Goal: Task Accomplishment & Management: Complete application form

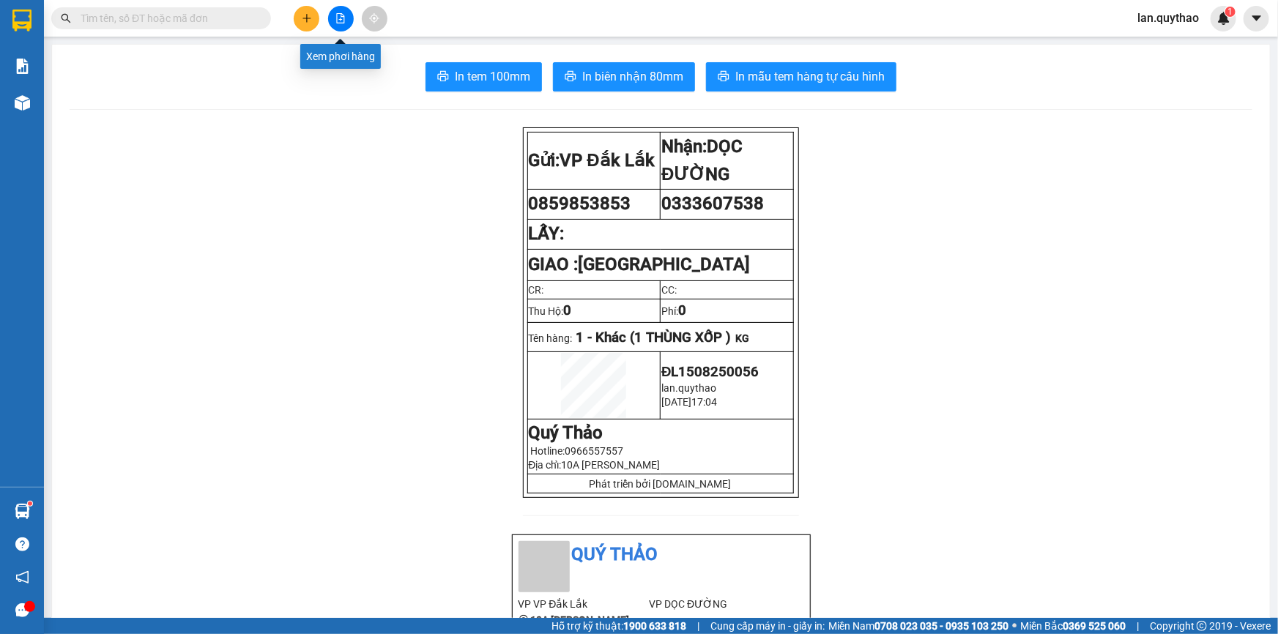
click at [310, 21] on icon "plus" at bounding box center [307, 18] width 10 height 10
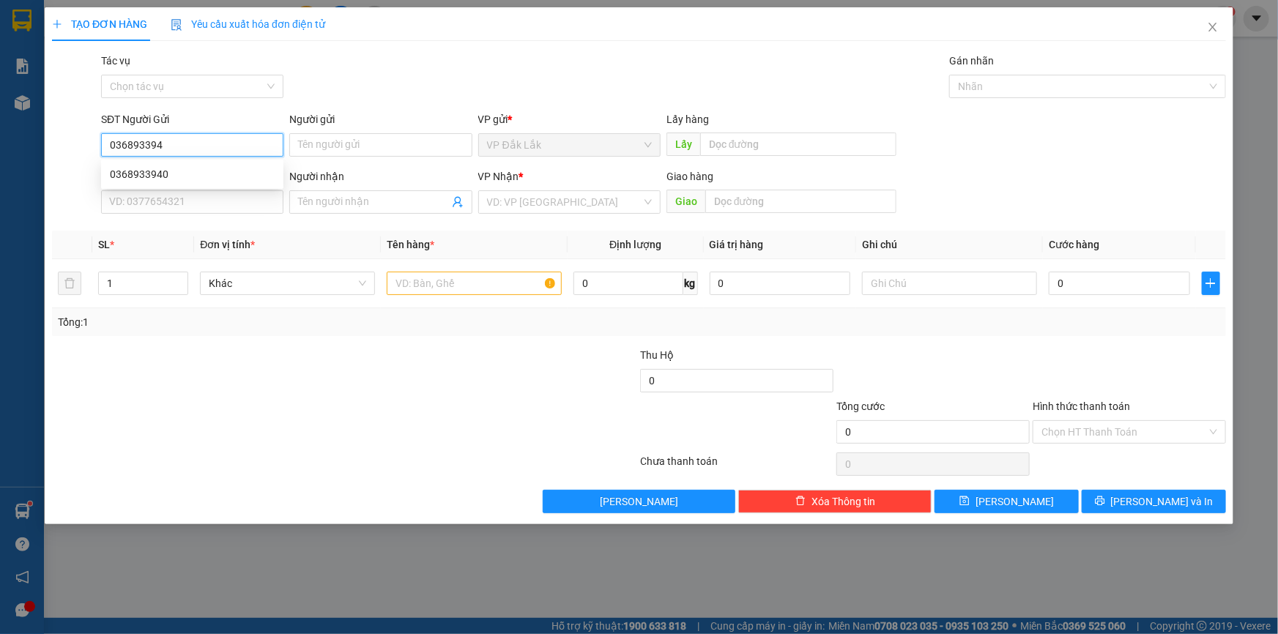
type input "0368933940"
click at [152, 175] on div "0368933940" at bounding box center [192, 174] width 165 height 16
type input "0945381133"
type input "0368933940"
click at [492, 286] on input "text" at bounding box center [474, 283] width 175 height 23
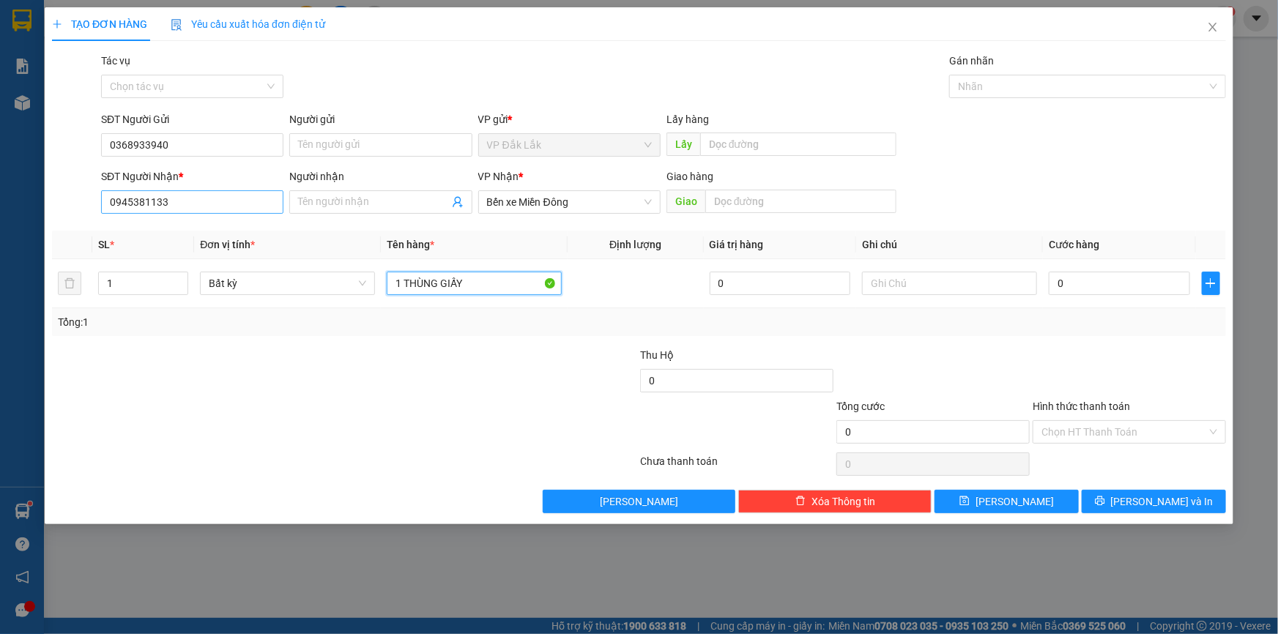
type input "1 THÙNG GIẤY"
click at [185, 198] on input "0945381133" at bounding box center [192, 201] width 182 height 23
click at [153, 234] on div "0909938808" at bounding box center [192, 231] width 165 height 16
type input "0909938808"
click at [1096, 284] on input "0" at bounding box center [1119, 283] width 141 height 23
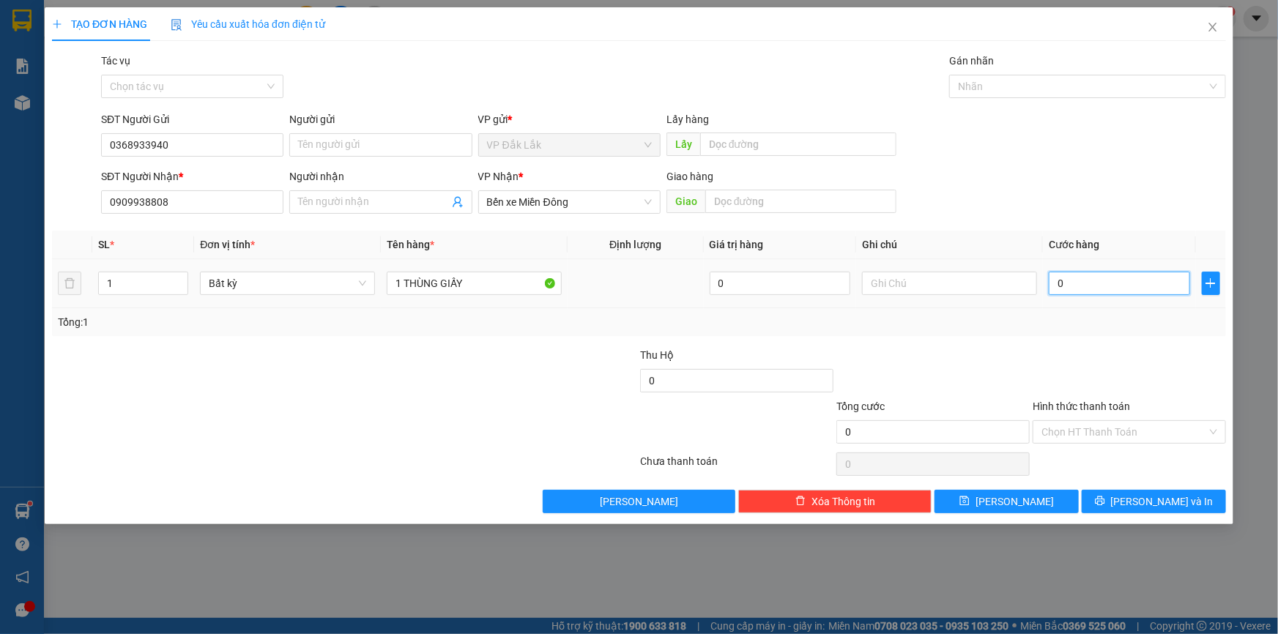
type input "4"
type input "40"
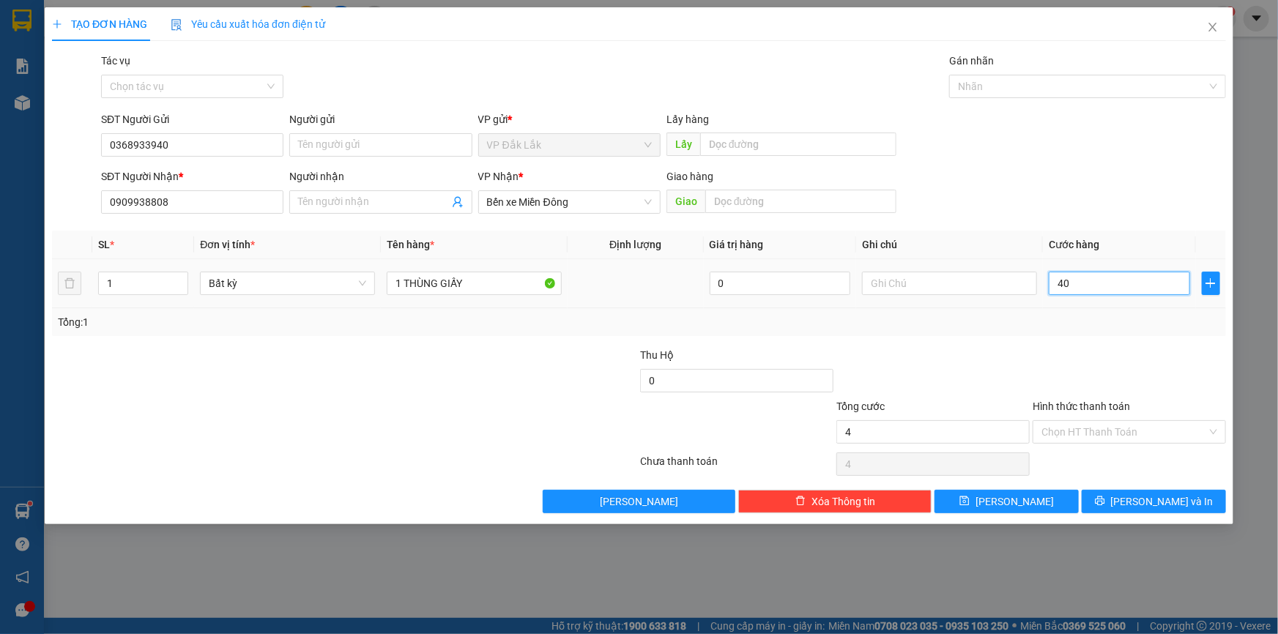
type input "40"
type input "400"
type input "4.000"
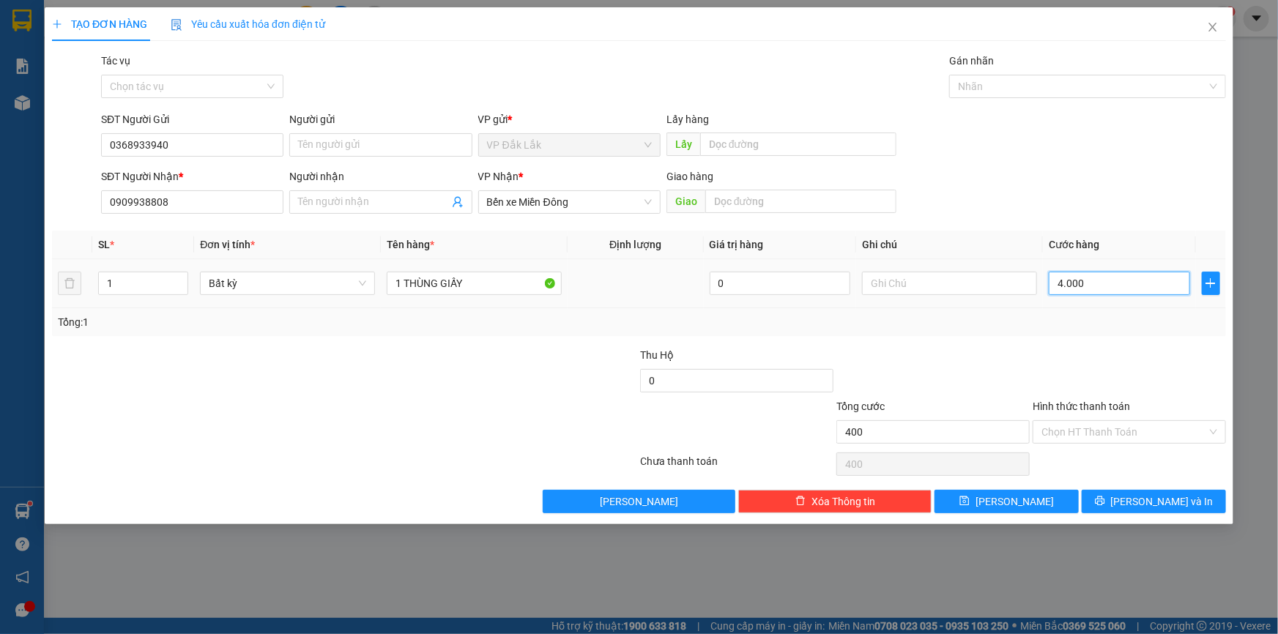
type input "4.000"
type input "40.000"
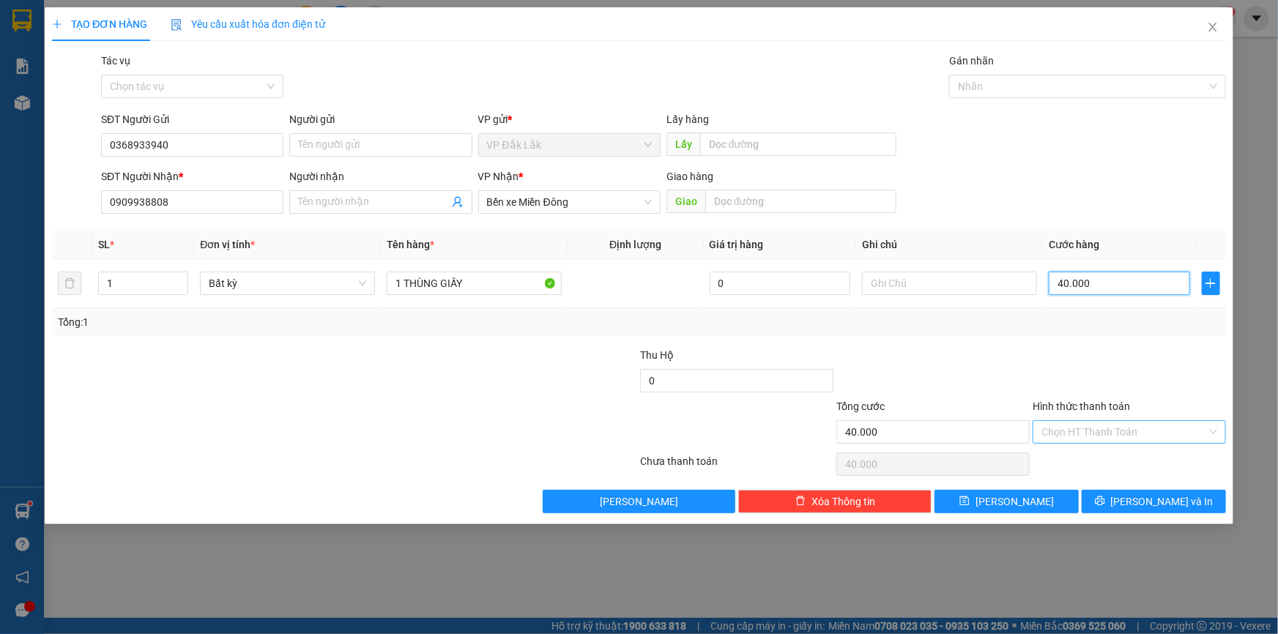
type input "40.000"
click at [1098, 437] on input "Hình thức thanh toán" at bounding box center [1123, 432] width 165 height 22
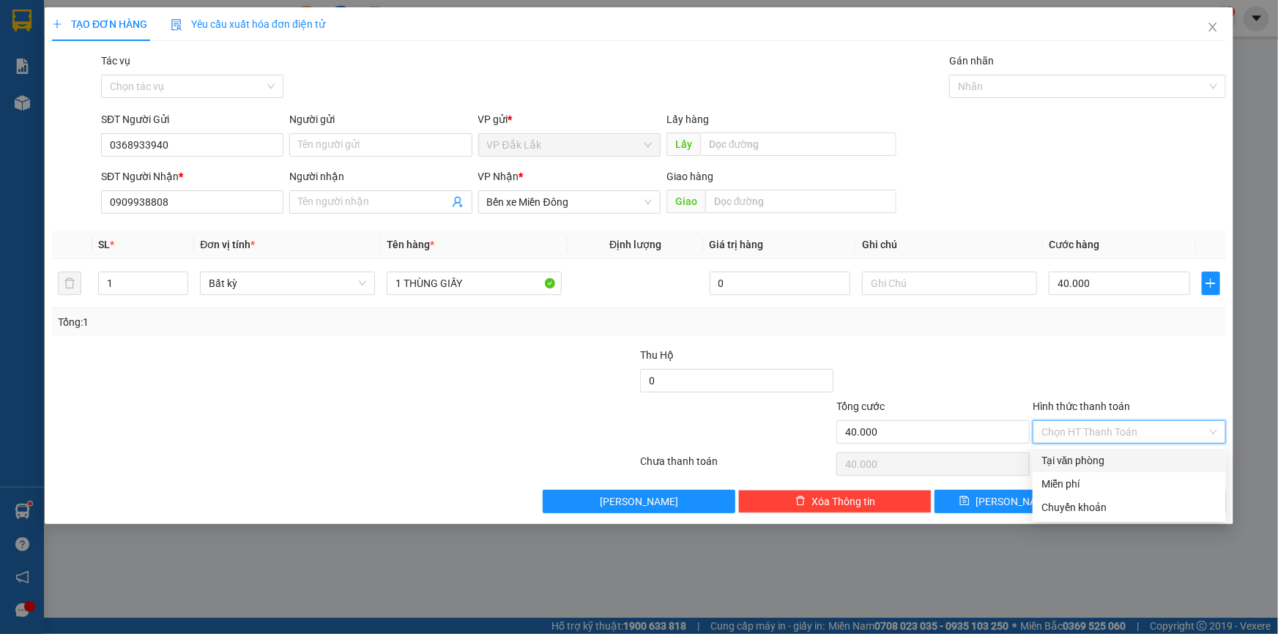
click at [1072, 460] on div "Tại văn phòng" at bounding box center [1129, 461] width 176 height 16
type input "0"
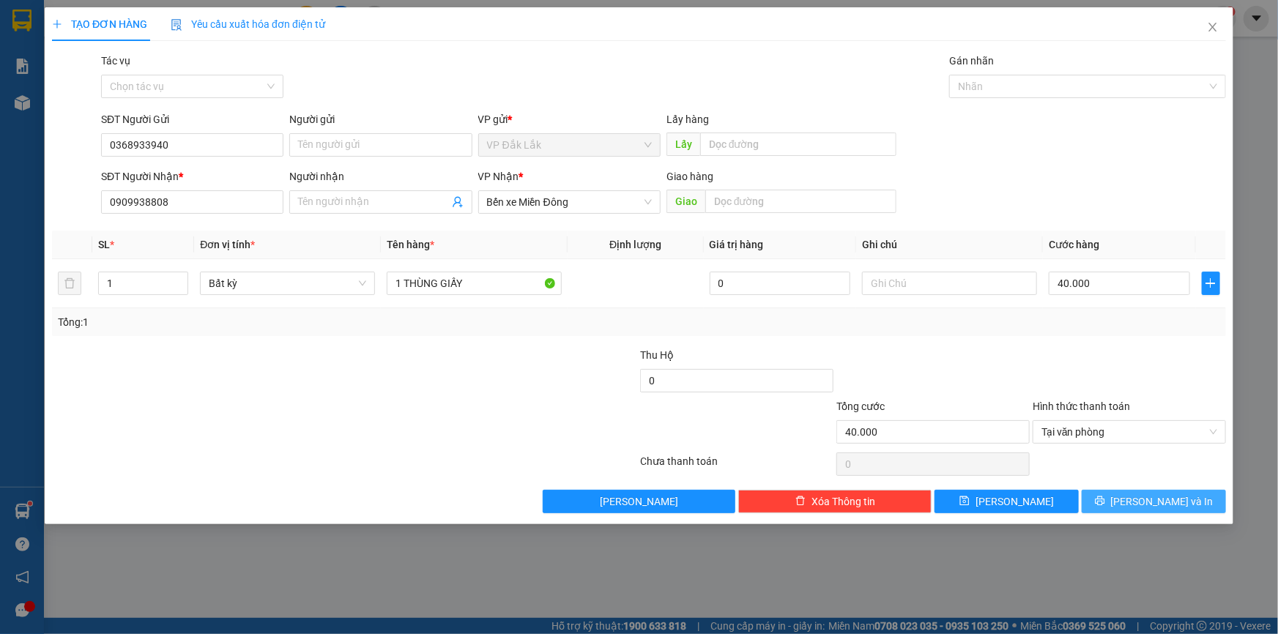
click at [1172, 497] on span "[PERSON_NAME] và In" at bounding box center [1162, 502] width 103 height 16
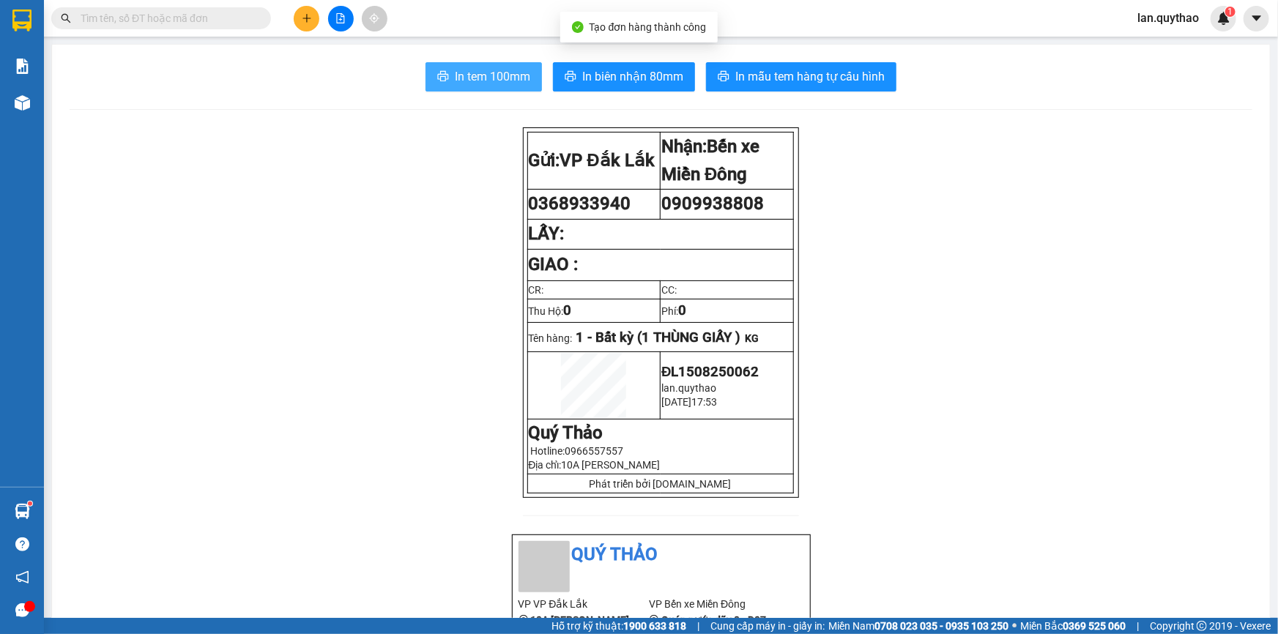
click at [472, 70] on span "In tem 100mm" at bounding box center [492, 76] width 75 height 18
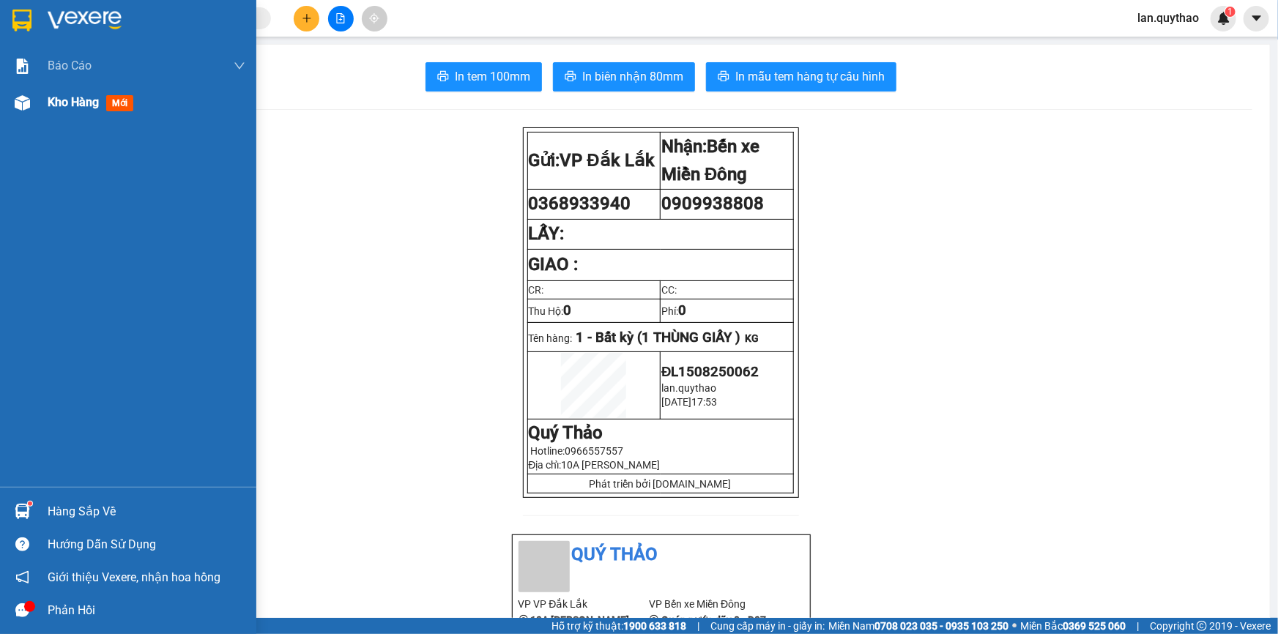
click at [18, 98] on img at bounding box center [22, 102] width 15 height 15
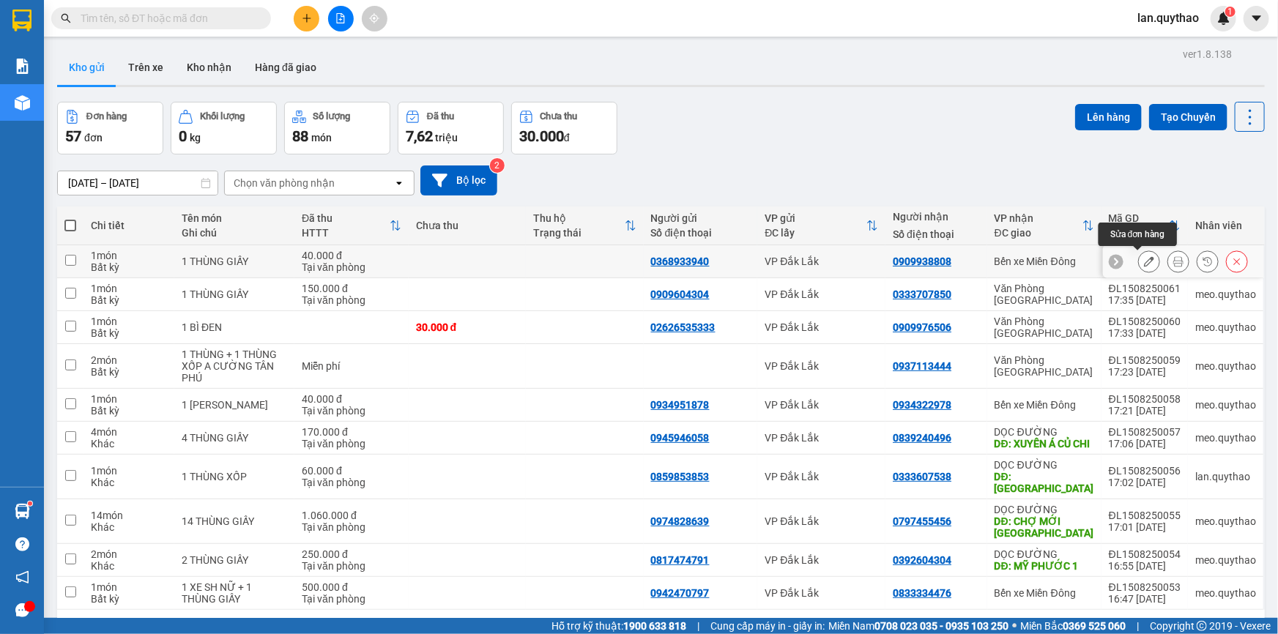
click at [1144, 258] on icon at bounding box center [1149, 261] width 10 height 10
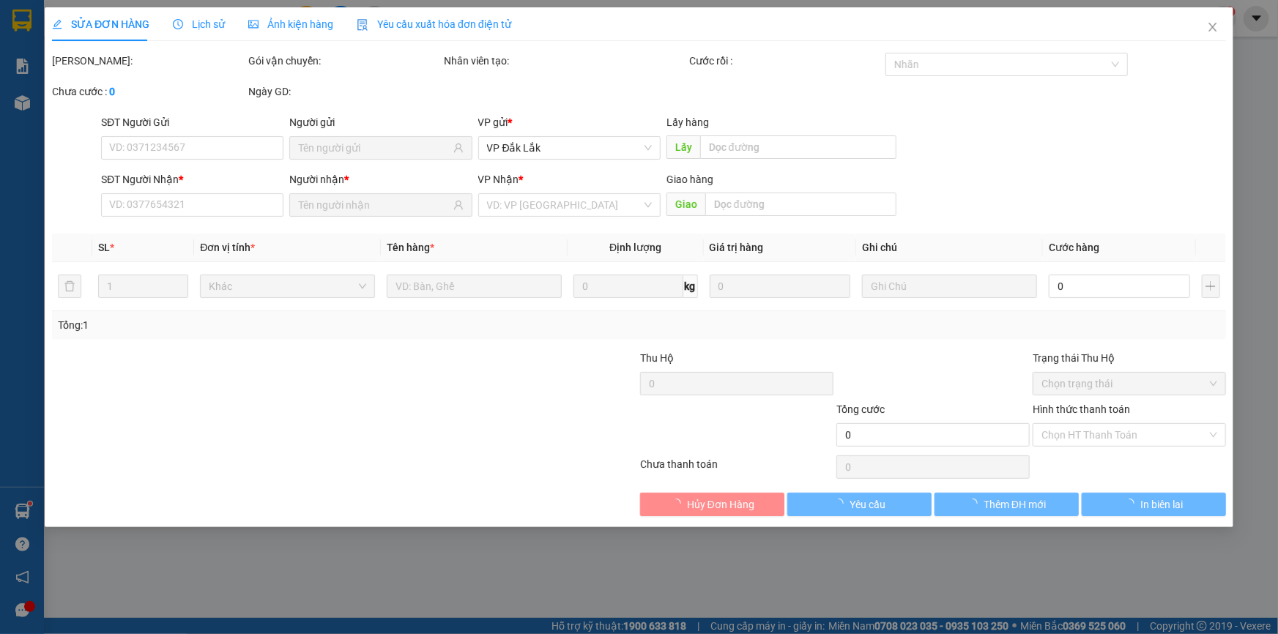
type input "0368933940"
type input "0909938808"
type input "40.000"
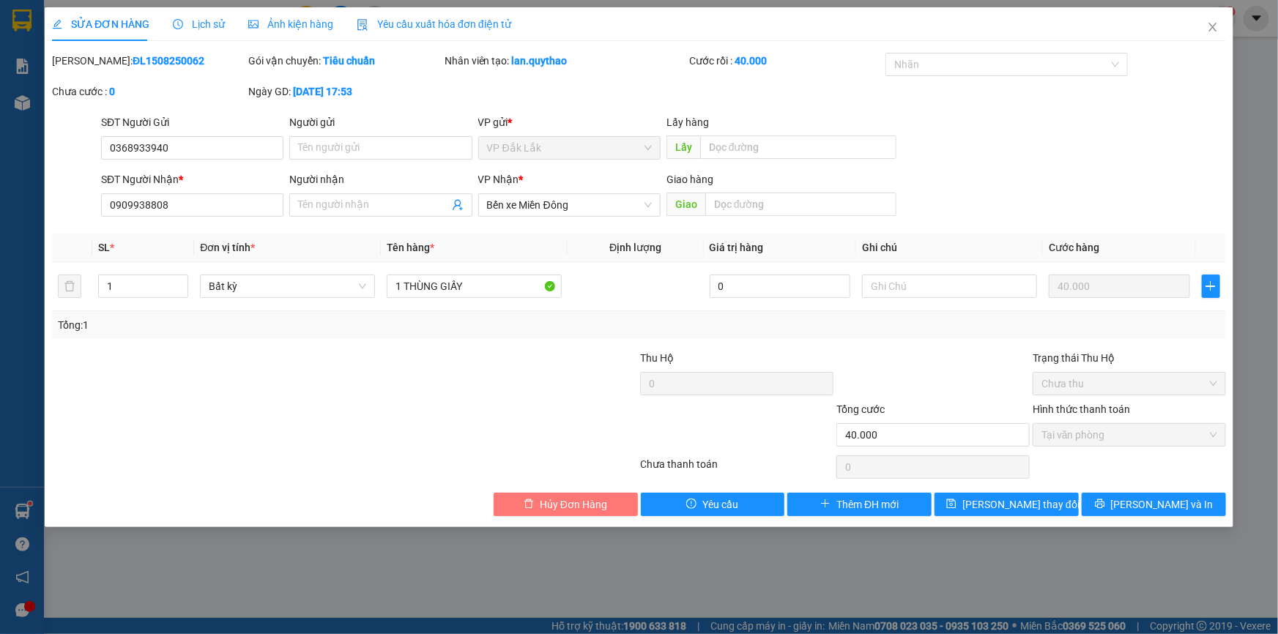
click at [571, 500] on span "Hủy Đơn Hàng" at bounding box center [573, 504] width 67 height 16
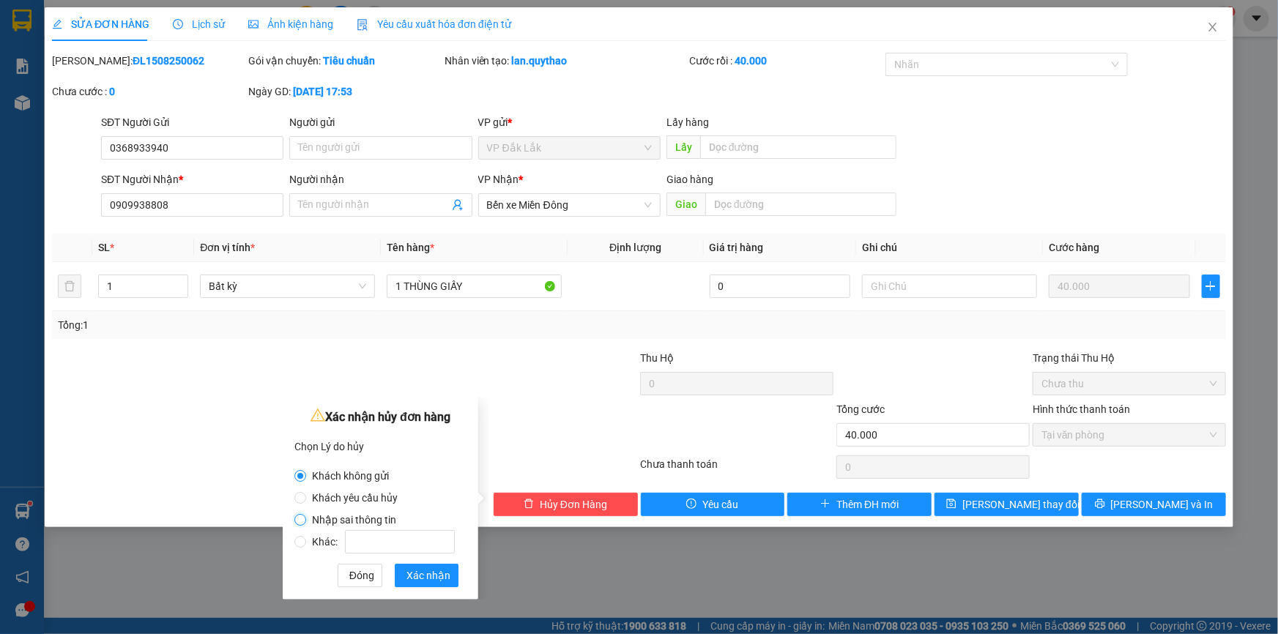
click at [300, 521] on input "Nhập sai thông tin" at bounding box center [300, 520] width 12 height 12
radio input "true"
radio input "false"
click at [430, 572] on span "Xác nhận" at bounding box center [428, 575] width 44 height 16
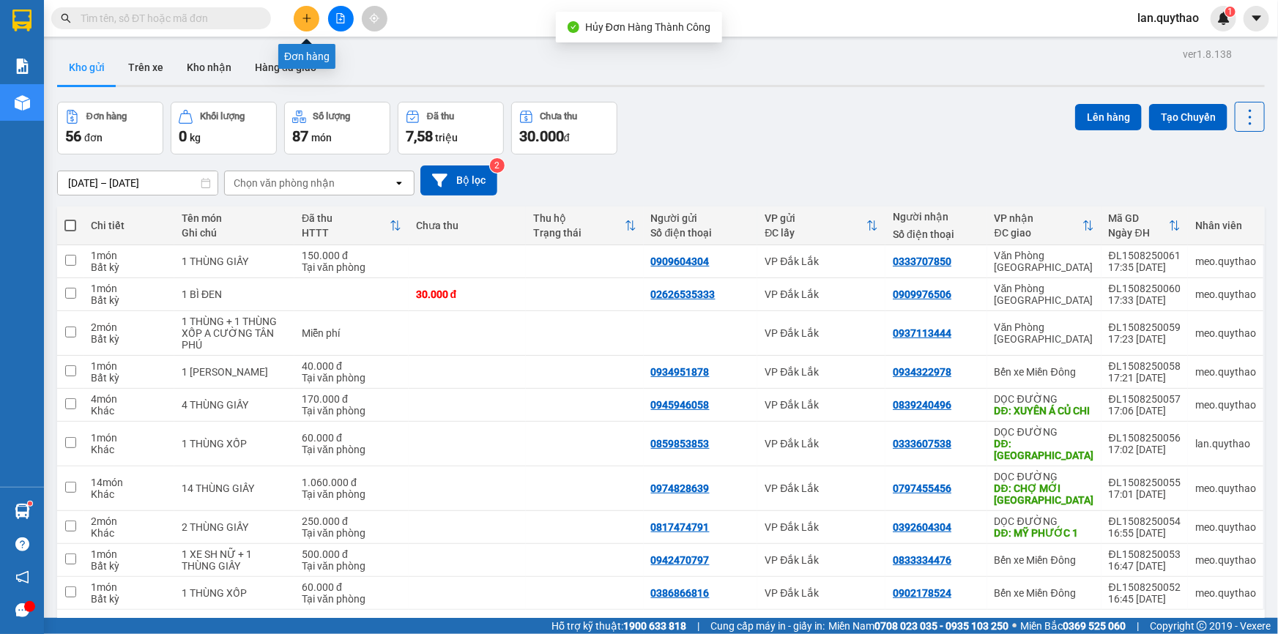
click at [313, 18] on button at bounding box center [307, 19] width 26 height 26
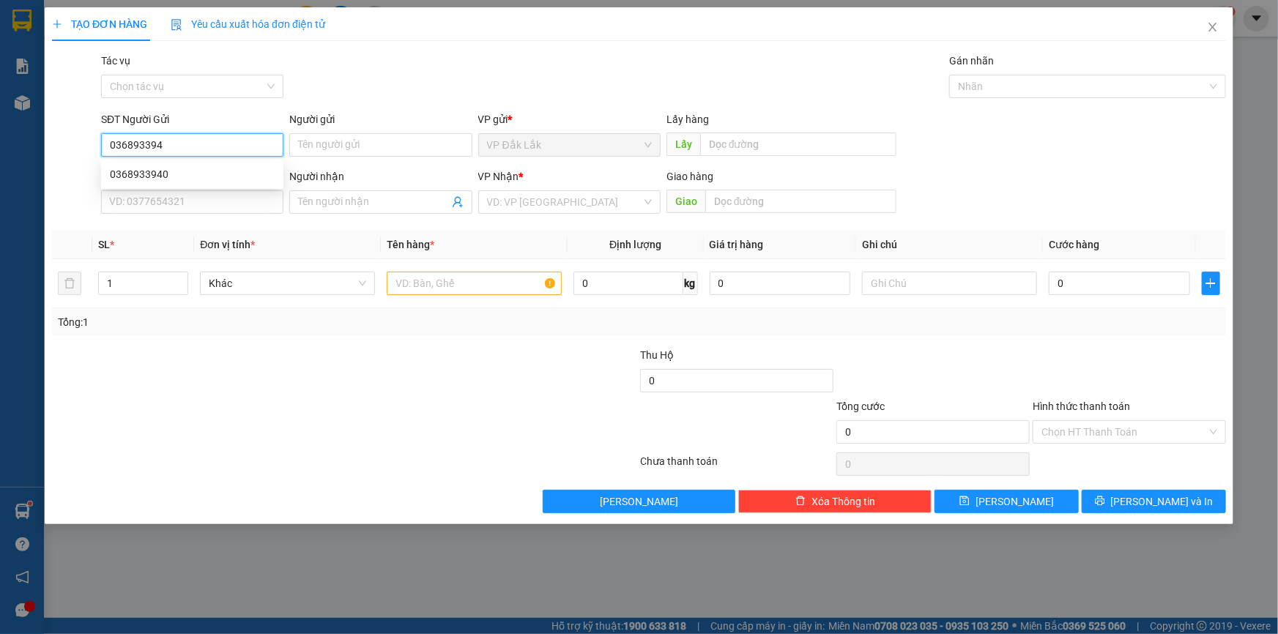
type input "0368933940"
click at [196, 183] on div "0368933940" at bounding box center [192, 174] width 182 height 23
type input "0945381133"
type input "0368933940"
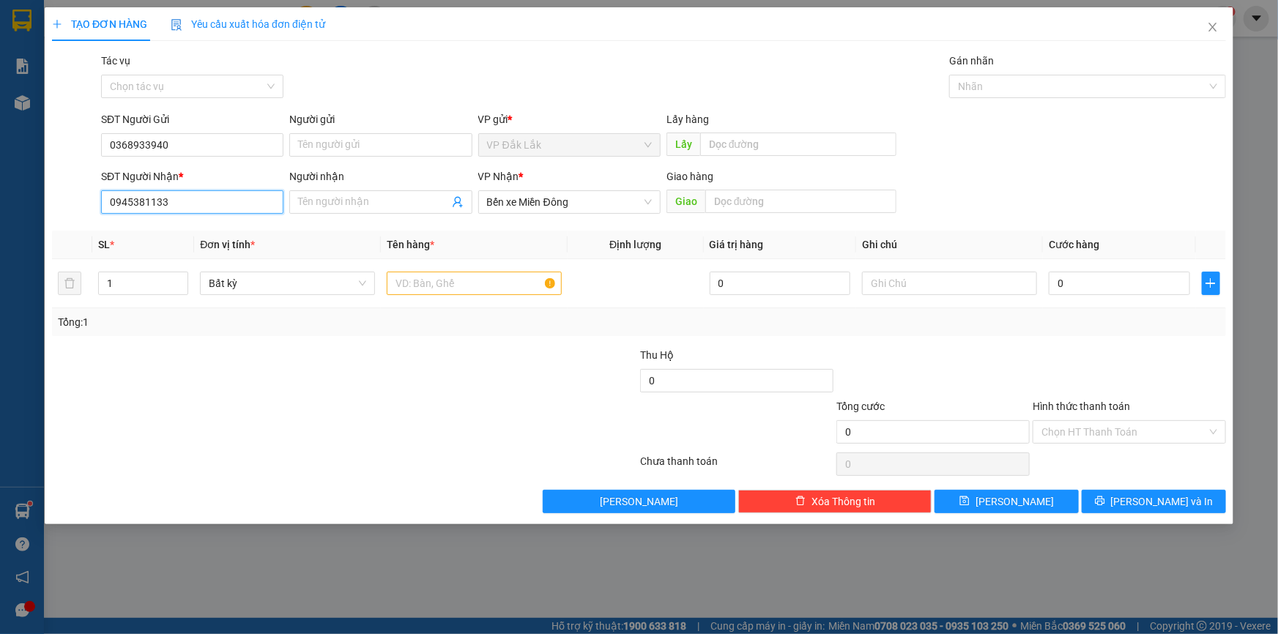
click at [189, 202] on input "0945381133" at bounding box center [192, 201] width 182 height 23
click at [185, 231] on div "0909938808" at bounding box center [192, 231] width 165 height 16
type input "0909938808"
click at [466, 284] on input "text" at bounding box center [474, 283] width 175 height 23
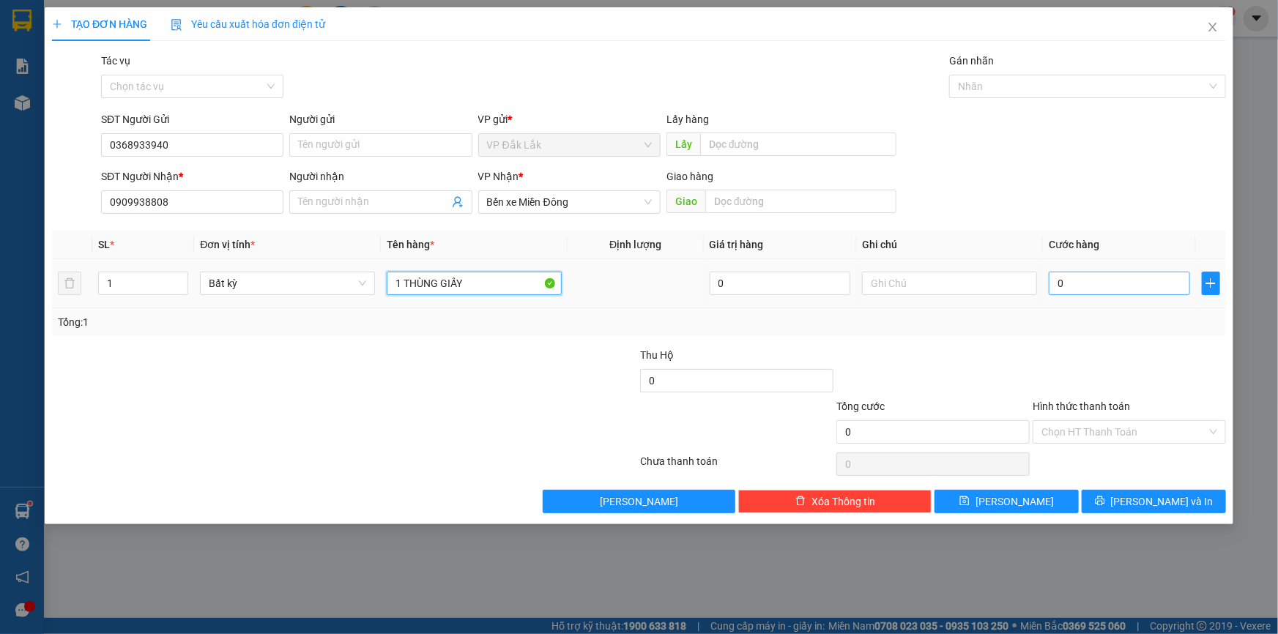
type input "1 THÙNG GIẤY"
click at [1101, 275] on input "0" at bounding box center [1119, 283] width 141 height 23
type input "5"
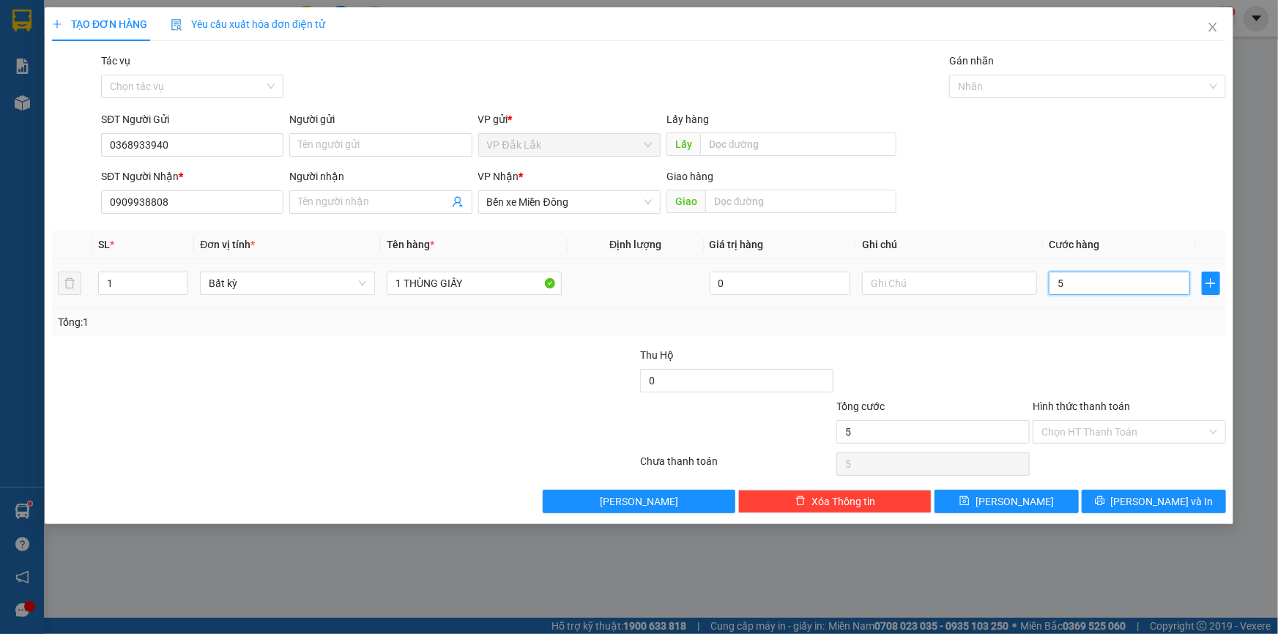
type input "50"
type input "500"
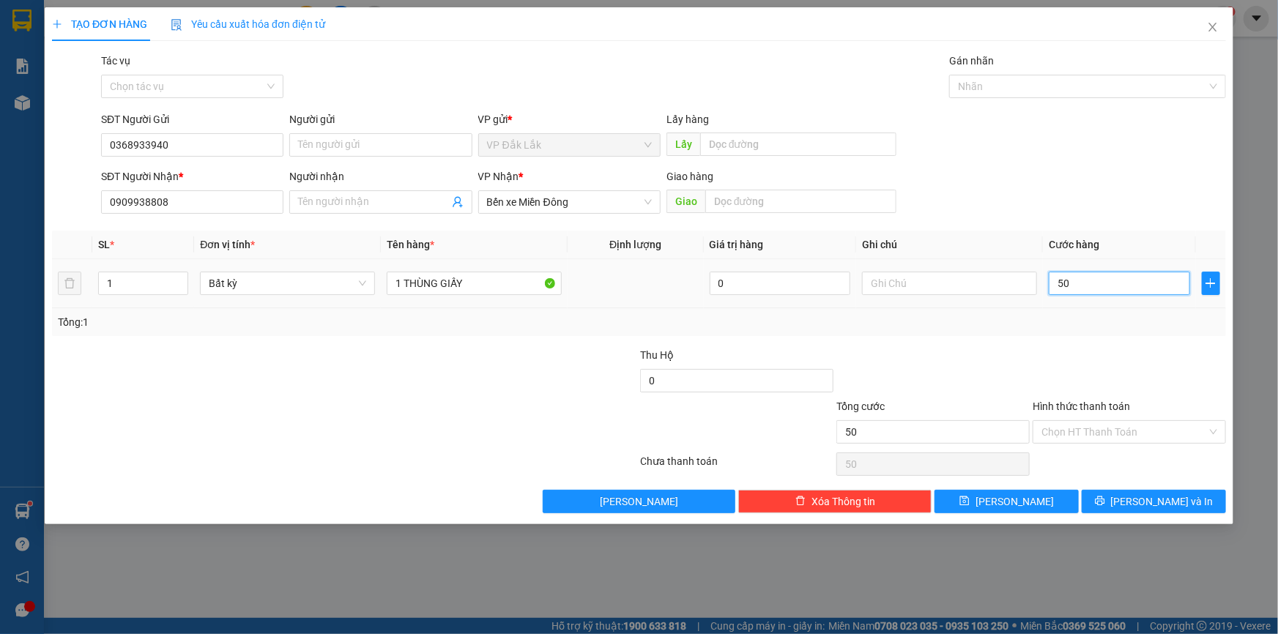
type input "500"
type input "5.000"
type input "50.000"
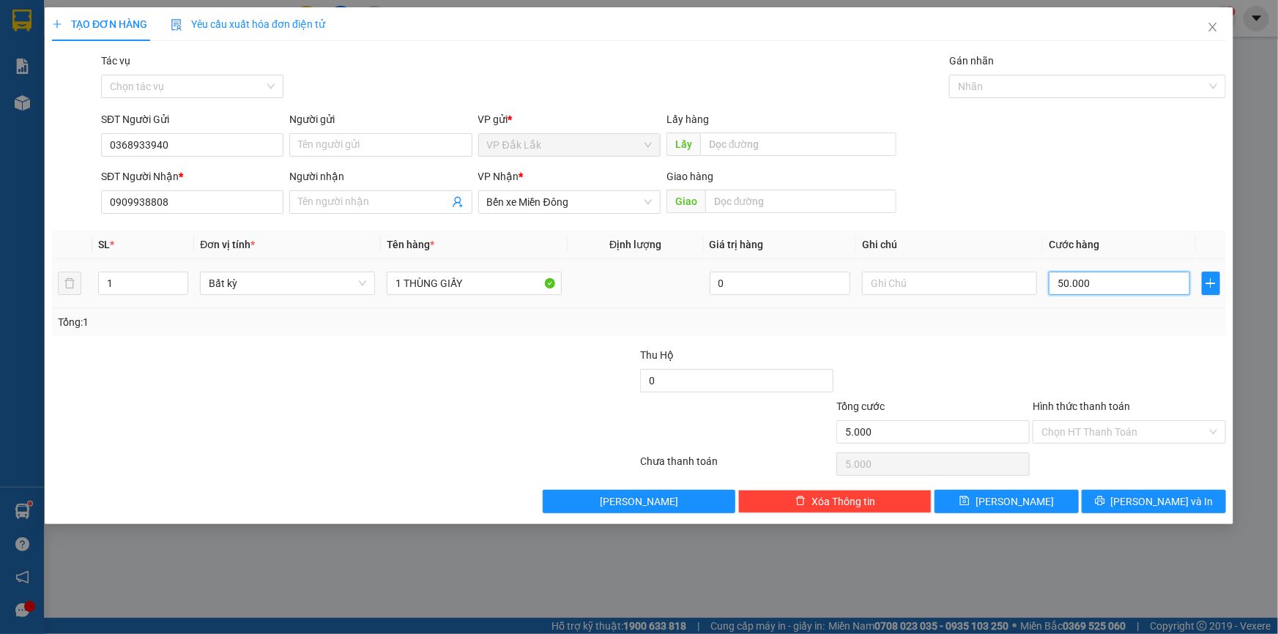
type input "50.000"
click at [1046, 431] on input "Hình thức thanh toán" at bounding box center [1123, 432] width 165 height 22
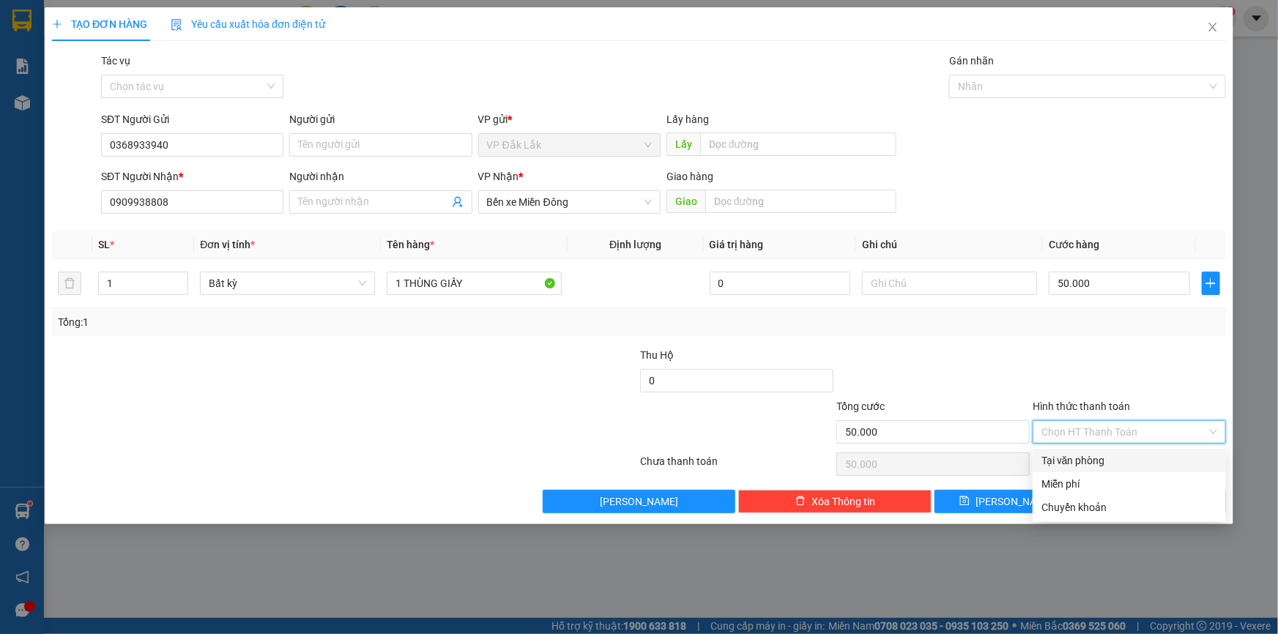
click at [1078, 457] on div "Tại văn phòng" at bounding box center [1129, 461] width 176 height 16
type input "0"
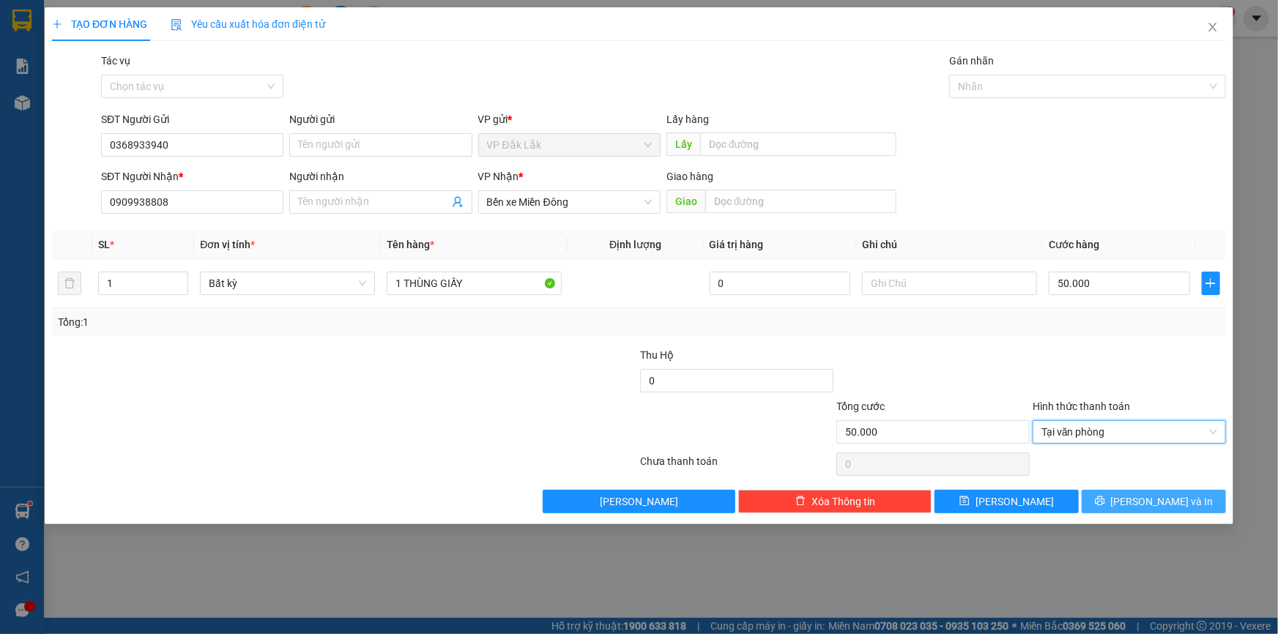
click at [1154, 498] on span "[PERSON_NAME] và In" at bounding box center [1162, 502] width 103 height 16
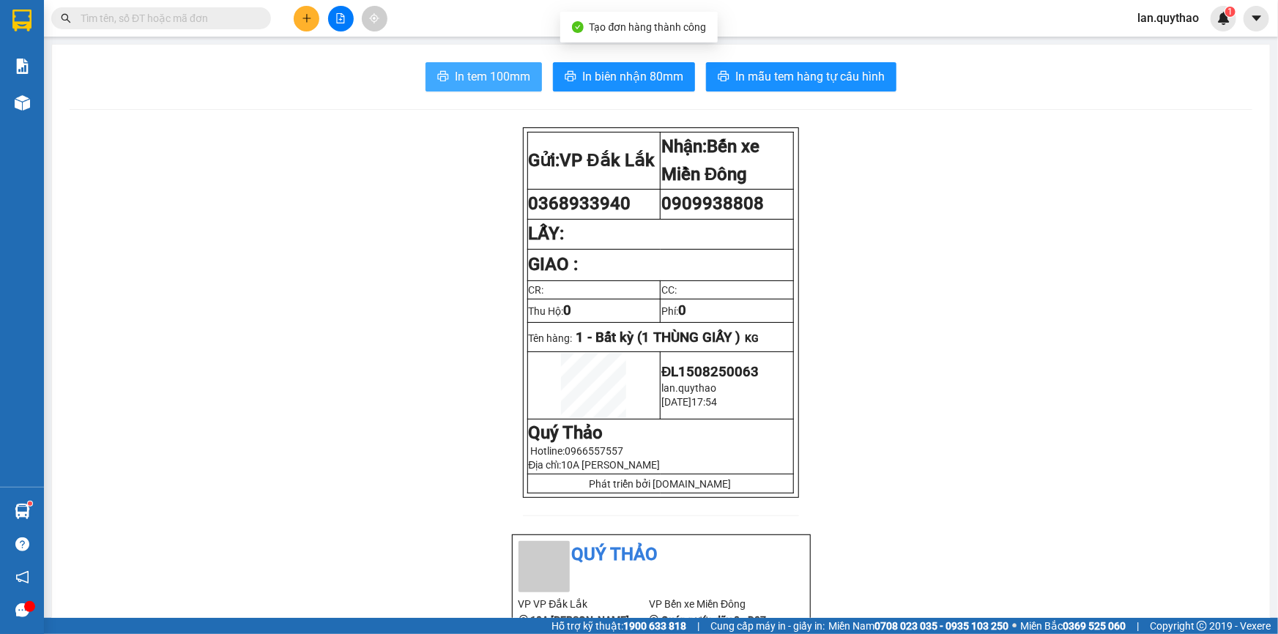
click at [477, 72] on span "In tem 100mm" at bounding box center [492, 76] width 75 height 18
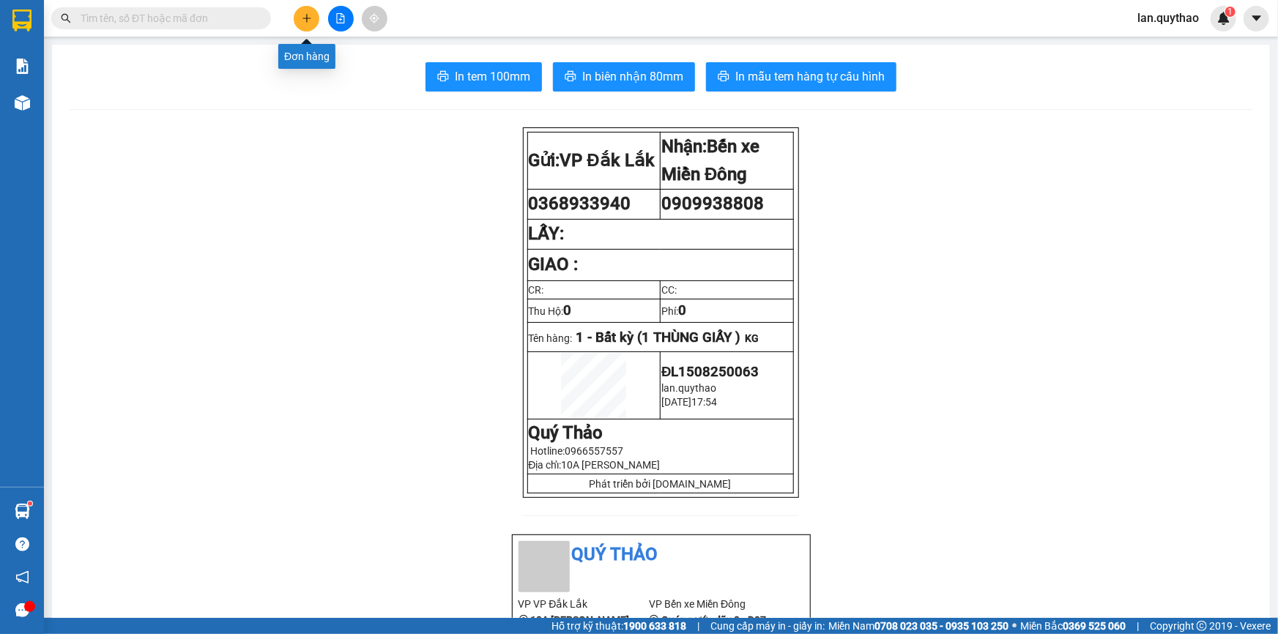
click at [313, 21] on button at bounding box center [307, 19] width 26 height 26
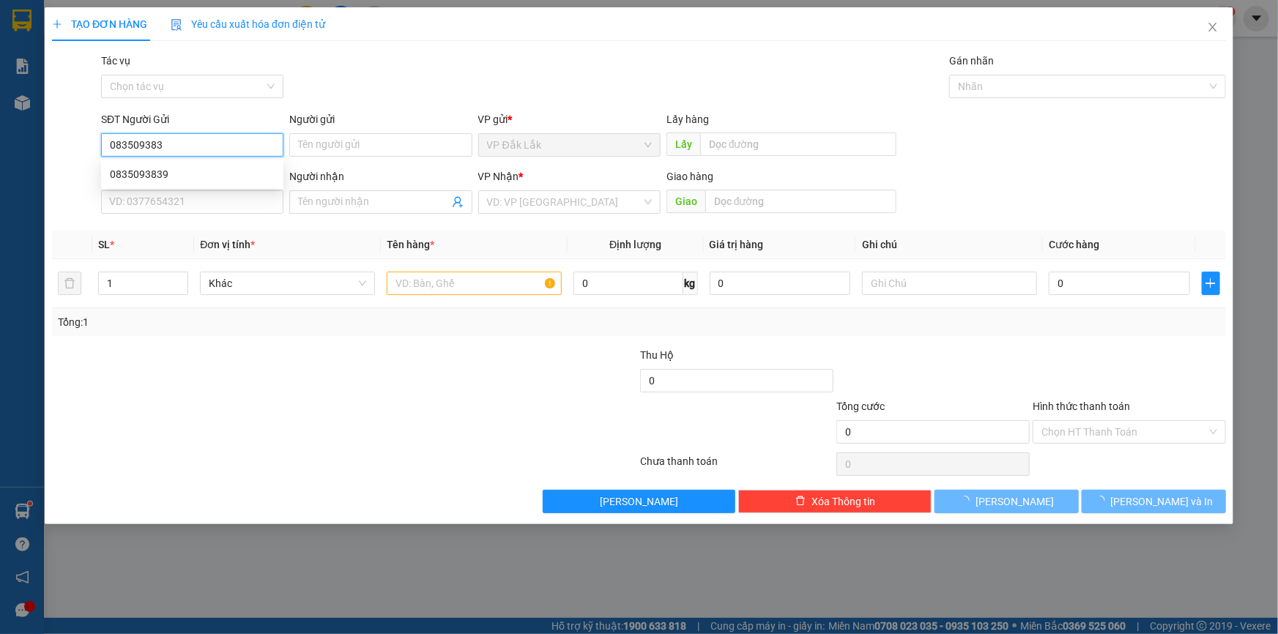
type input "0835093839"
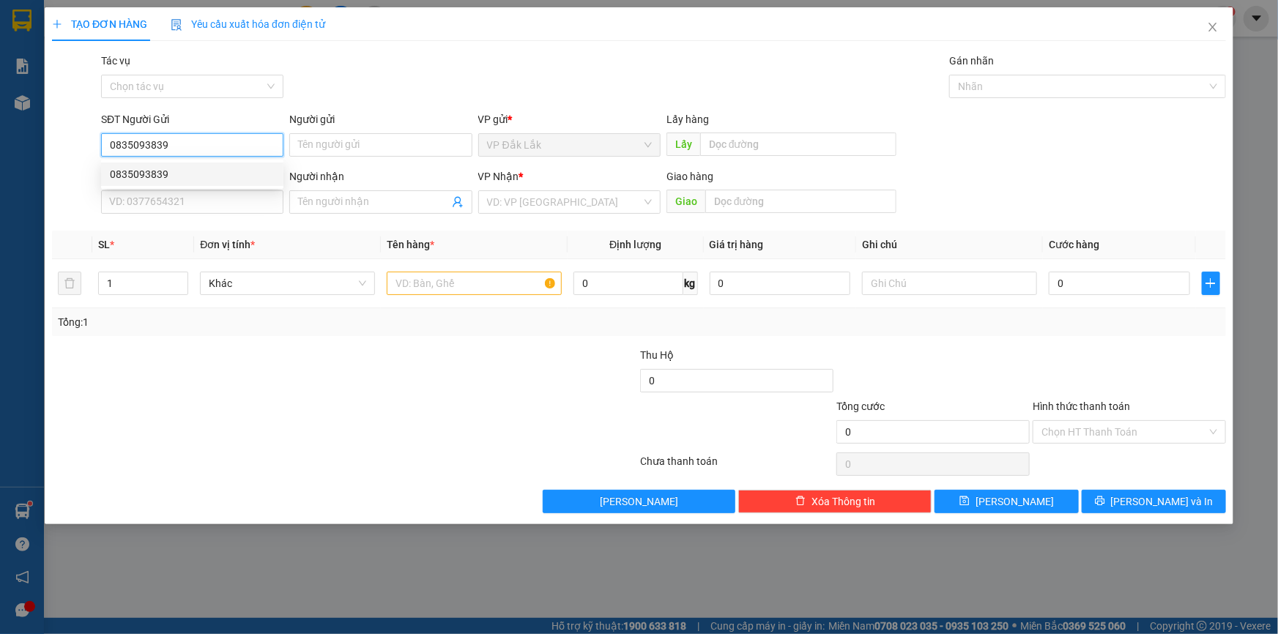
click at [154, 183] on div "0835093839" at bounding box center [192, 174] width 182 height 23
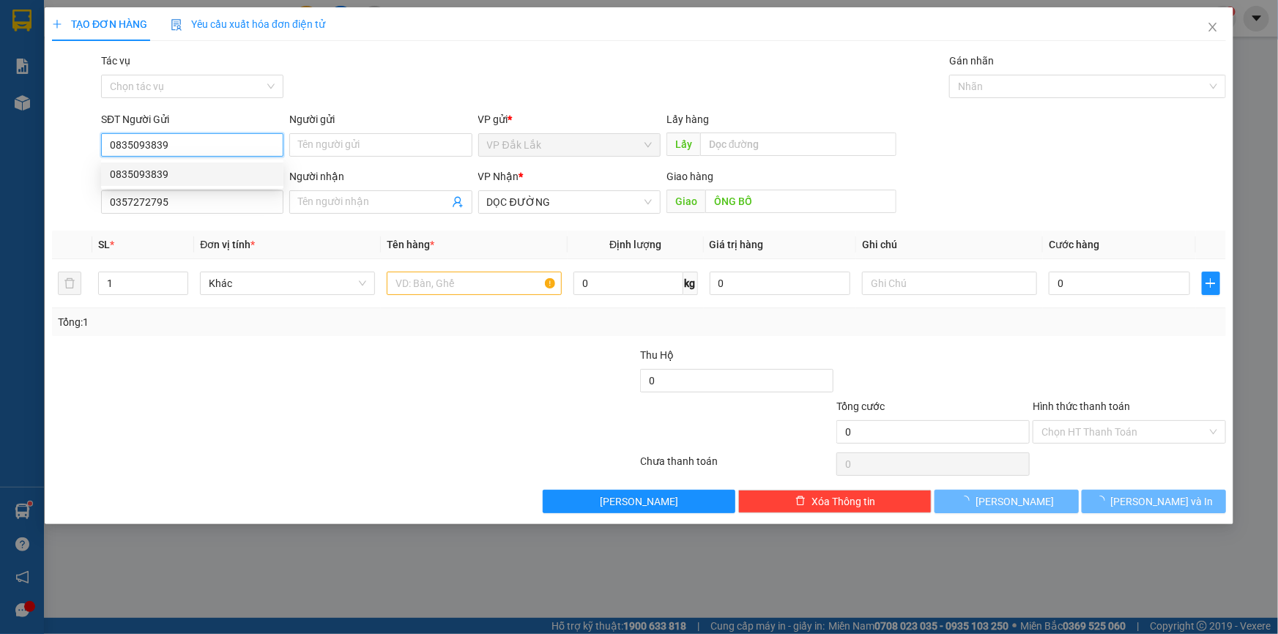
type input "0357272795"
type input "ÔNG BỐ"
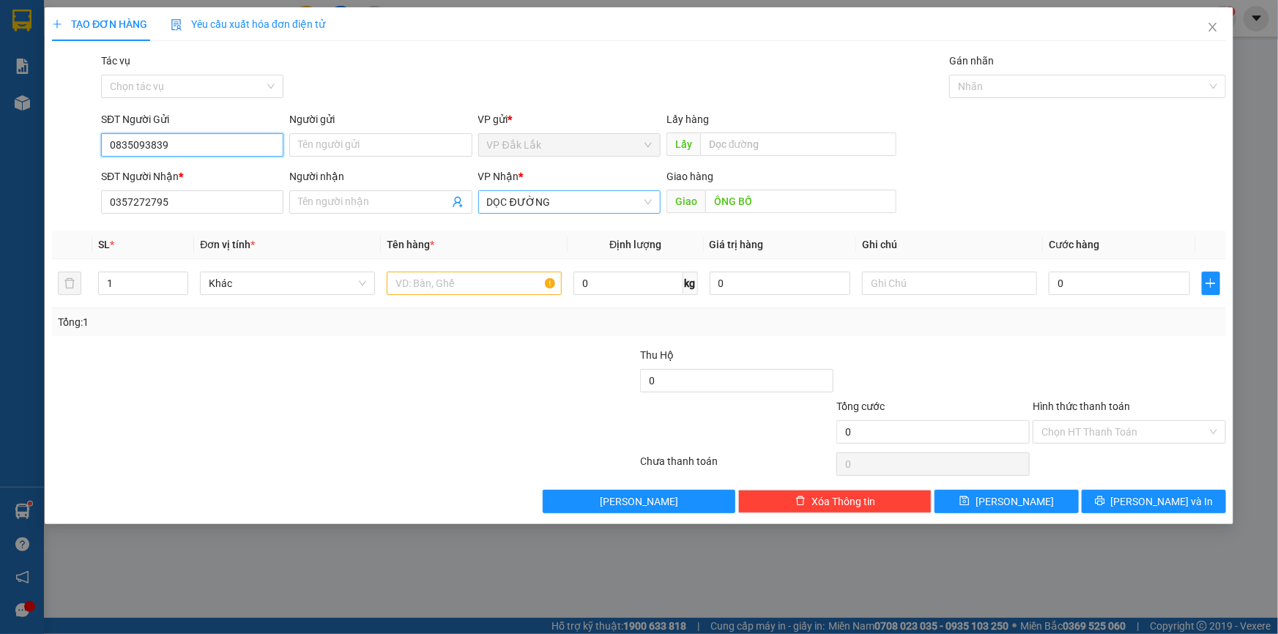
click at [644, 199] on span "DỌC ĐƯỜNG" at bounding box center [569, 202] width 165 height 22
type input "0835093839"
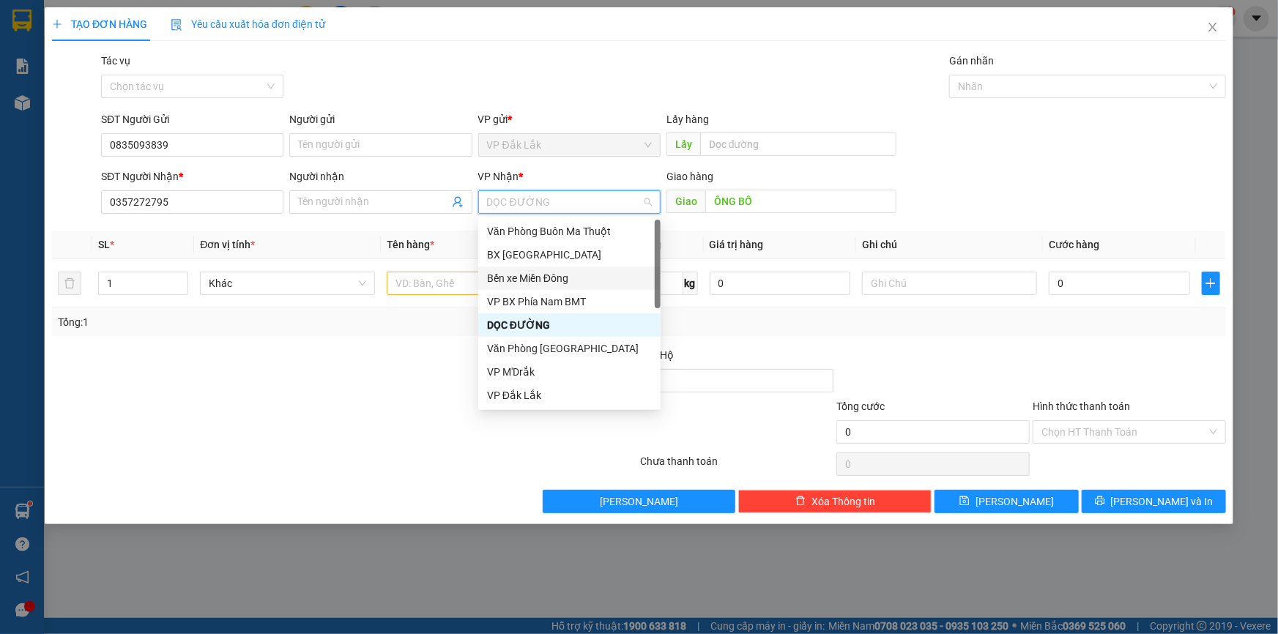
click at [559, 276] on div "Bến xe Miền Đông" at bounding box center [569, 278] width 165 height 16
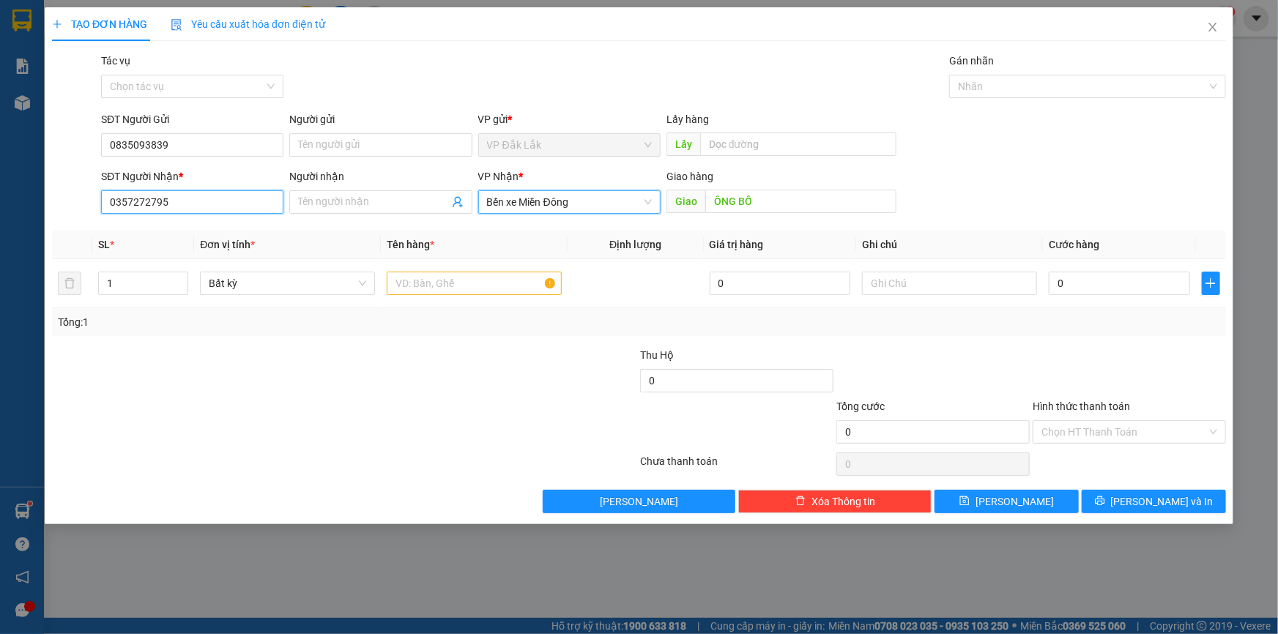
click at [179, 212] on input "0357272795" at bounding box center [192, 201] width 182 height 23
type input "0"
type input "0938054282"
click at [176, 231] on div "0938054282" at bounding box center [192, 231] width 165 height 16
type input "0938054282"
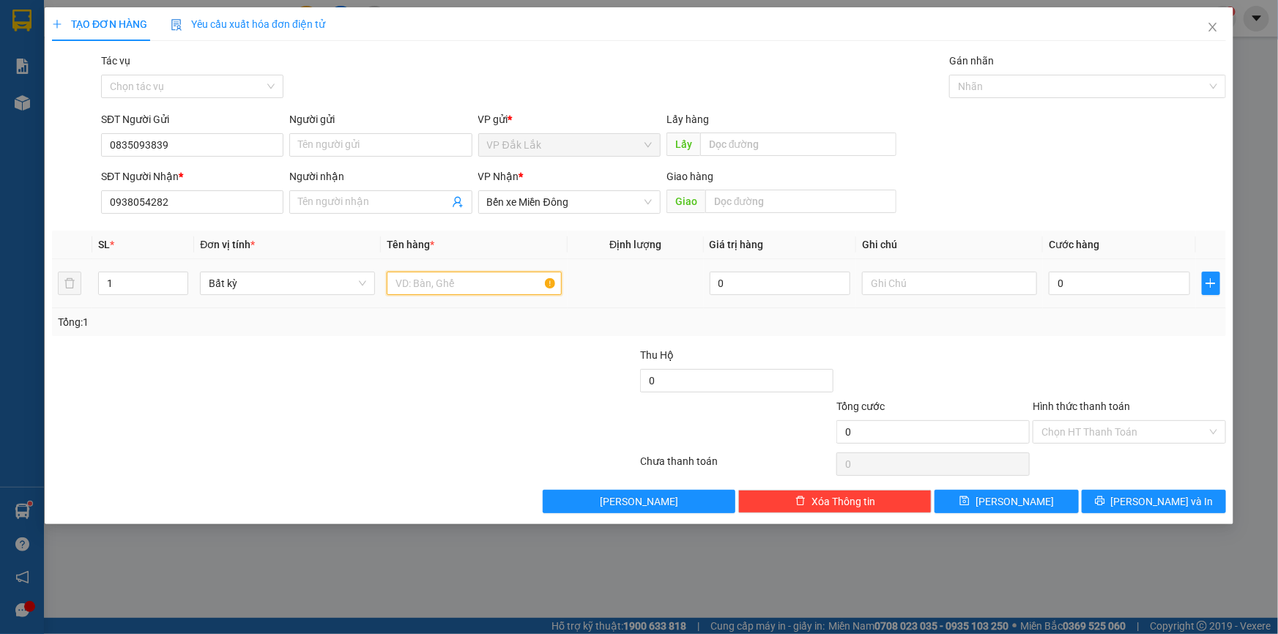
click at [419, 292] on input "text" at bounding box center [474, 283] width 175 height 23
type input "1 THÙNG XỐP"
click at [1083, 285] on input "0" at bounding box center [1119, 283] width 141 height 23
click at [1054, 283] on input "0" at bounding box center [1119, 283] width 141 height 23
type input "60"
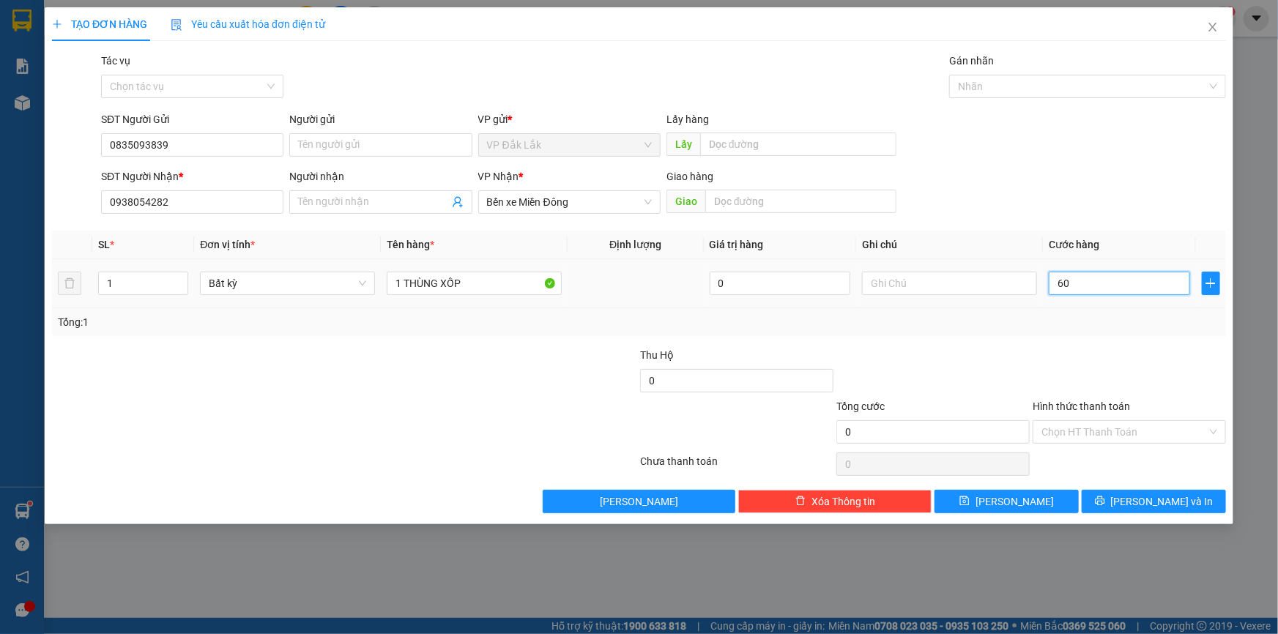
type input "60"
type input "600"
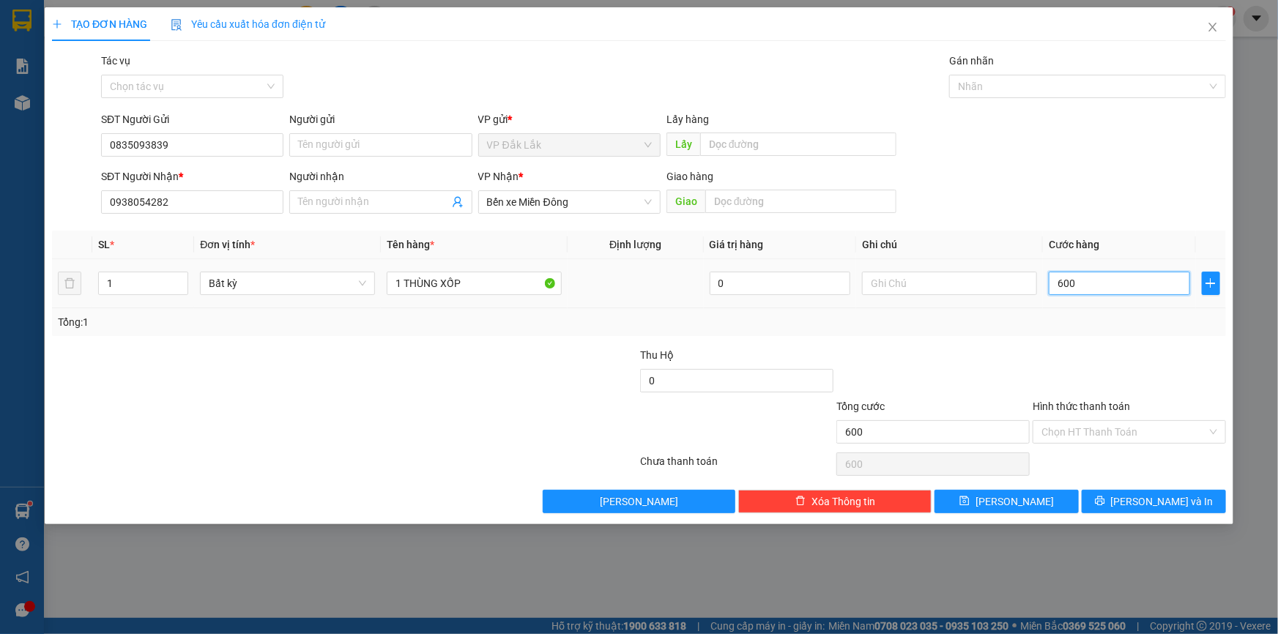
type input "6.000"
type input "60.000"
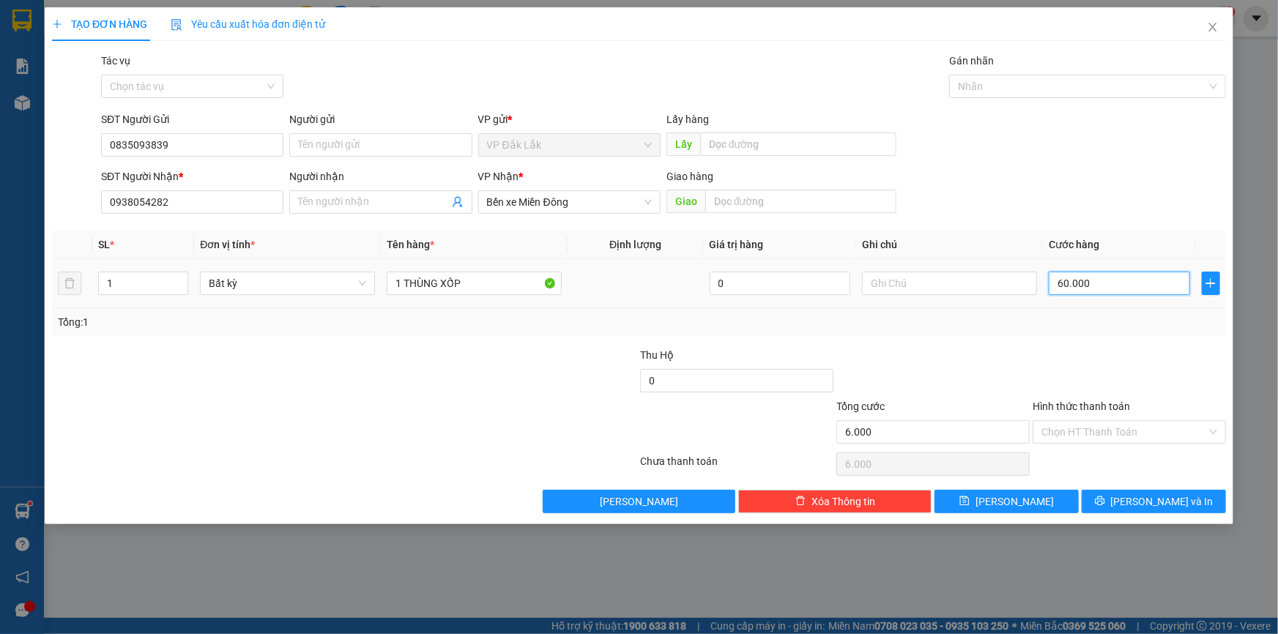
type input "60.000"
click at [1100, 431] on input "Hình thức thanh toán" at bounding box center [1123, 432] width 165 height 22
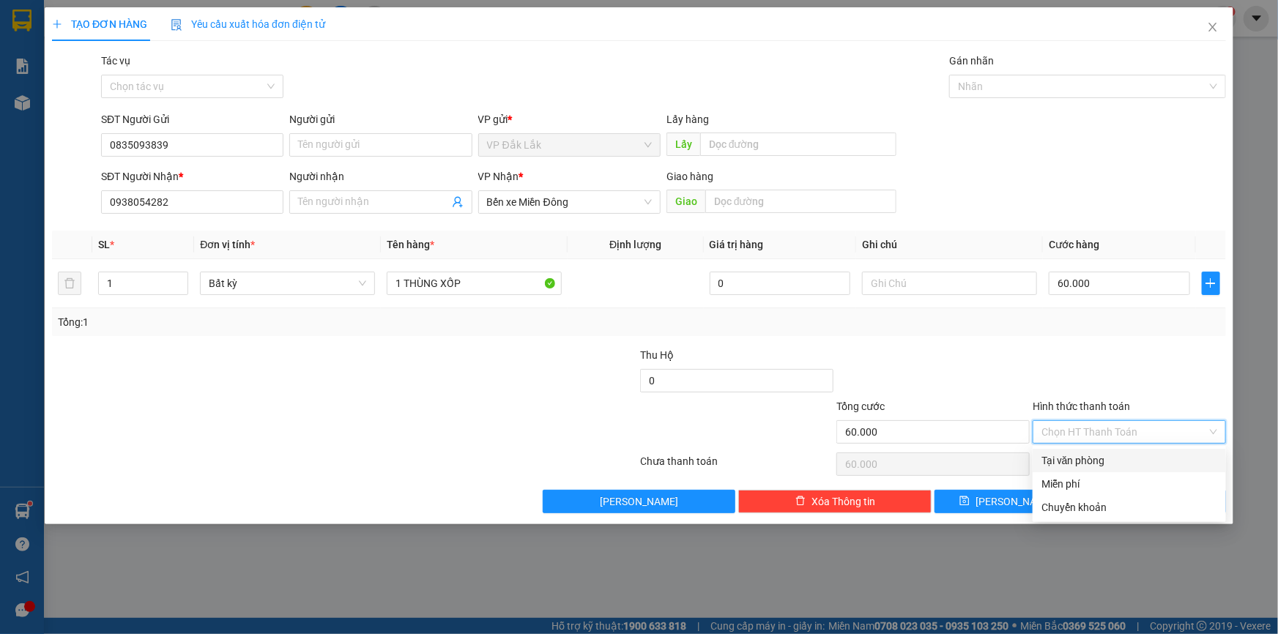
click at [1067, 464] on div "Tại văn phòng" at bounding box center [1129, 461] width 176 height 16
type input "0"
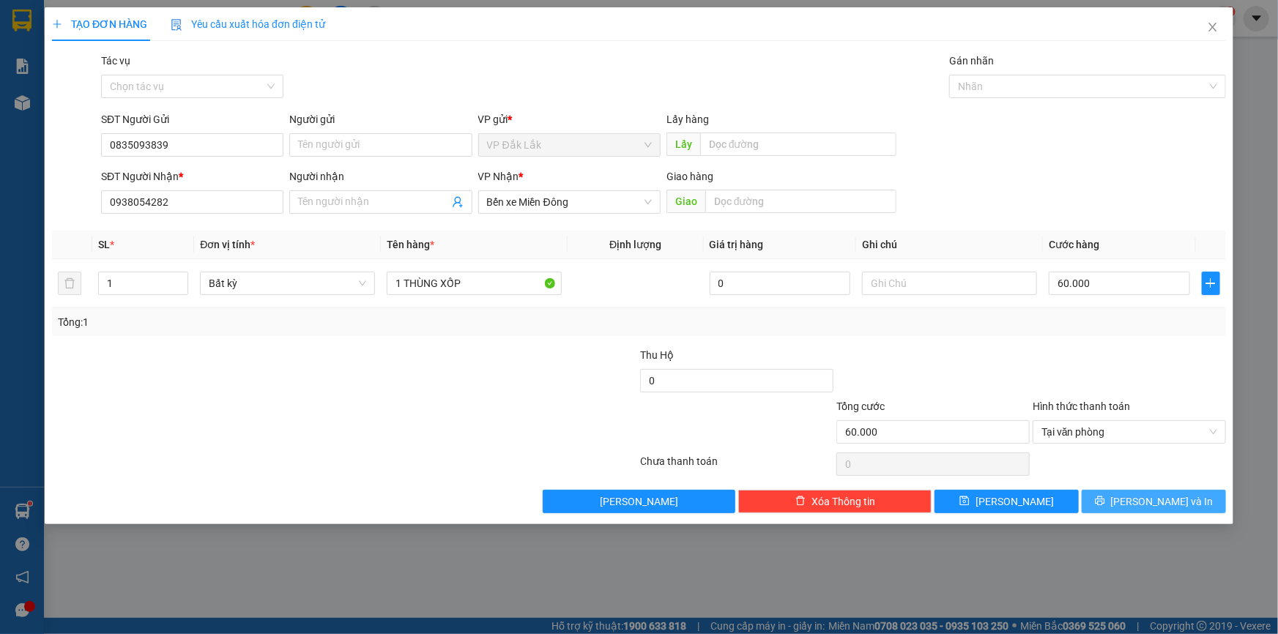
click at [1158, 503] on span "[PERSON_NAME] và In" at bounding box center [1162, 502] width 103 height 16
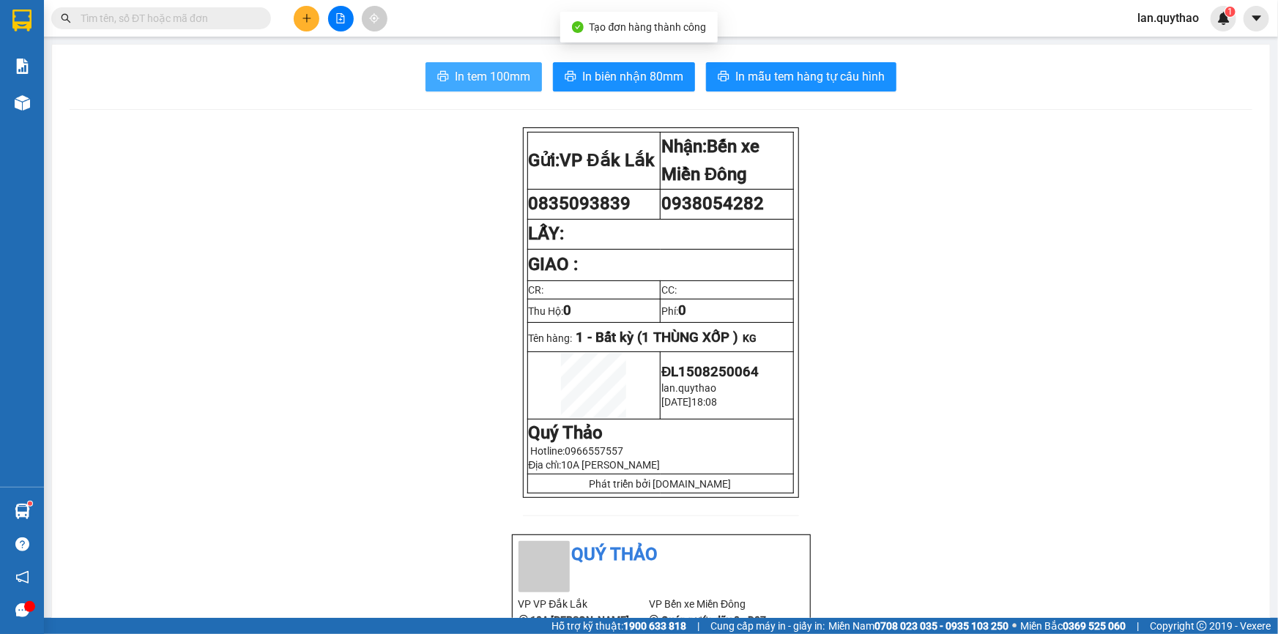
click at [455, 69] on span "In tem 100mm" at bounding box center [492, 76] width 75 height 18
